Goal: Check status: Check status

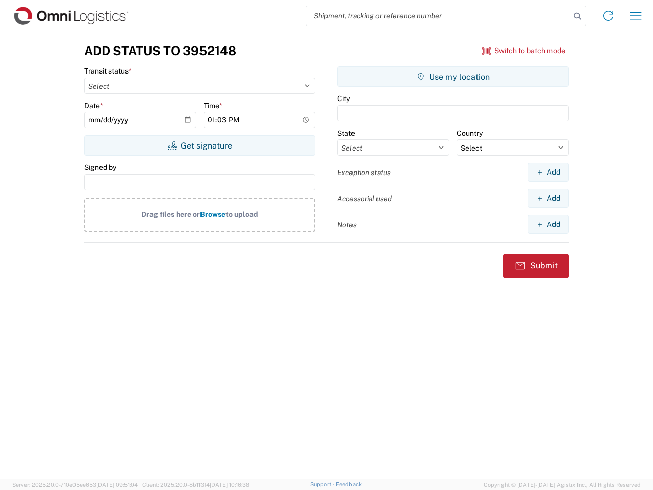
click at [438, 16] on input "search" at bounding box center [438, 15] width 264 height 19
click at [578, 16] on icon at bounding box center [578, 16] width 14 height 14
click at [608, 16] on icon at bounding box center [608, 16] width 16 height 16
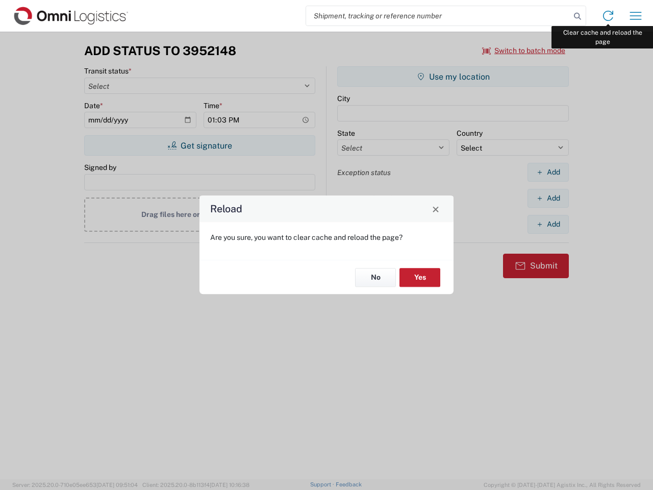
click at [636, 16] on div "Reload Are you sure, you want to clear cache and reload the page? No Yes" at bounding box center [326, 245] width 653 height 490
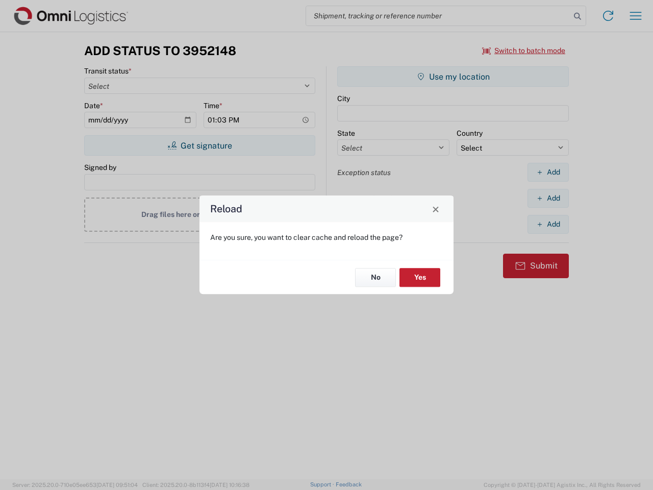
click at [524, 51] on div "Reload Are you sure, you want to clear cache and reload the page? No Yes" at bounding box center [326, 245] width 653 height 490
click at [200, 145] on div "Reload Are you sure, you want to clear cache and reload the page? No Yes" at bounding box center [326, 245] width 653 height 490
click at [453, 77] on div "Reload Are you sure, you want to clear cache and reload the page? No Yes" at bounding box center [326, 245] width 653 height 490
click at [548, 172] on div "Reload Are you sure, you want to clear cache and reload the page? No Yes" at bounding box center [326, 245] width 653 height 490
click at [548, 198] on div "Reload Are you sure, you want to clear cache and reload the page? No Yes" at bounding box center [326, 245] width 653 height 490
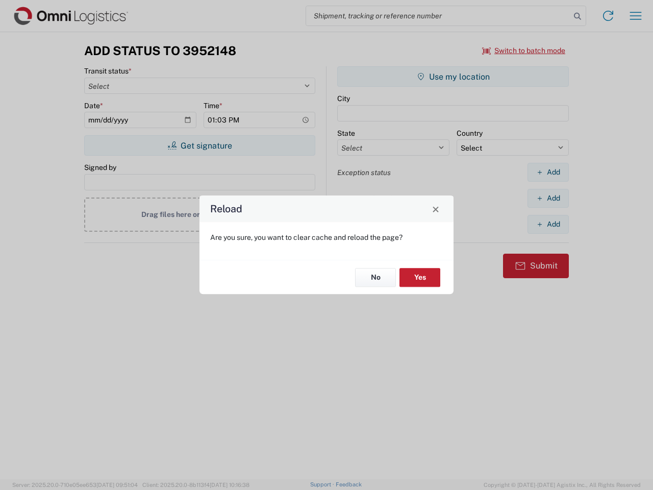
click at [548, 224] on div "Reload Are you sure, you want to clear cache and reload the page? No Yes" at bounding box center [326, 245] width 653 height 490
